Goal: Task Accomplishment & Management: Use online tool/utility

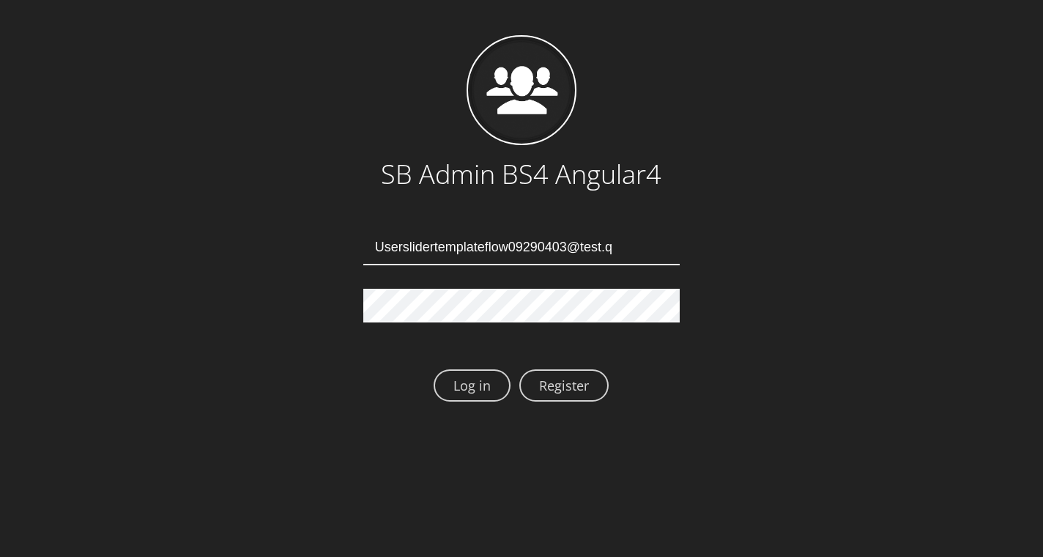
type input "[EMAIL_ADDRESS][DOMAIN_NAME]"
type input "Userslidertemplateflow09290407@test.qa"
